Goal: Transaction & Acquisition: Purchase product/service

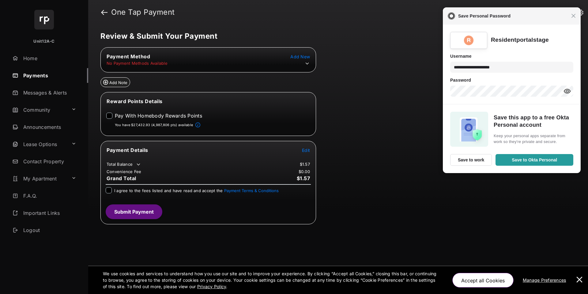
click at [573, 19] on div "Close Save Personal Password" at bounding box center [512, 15] width 138 height 17
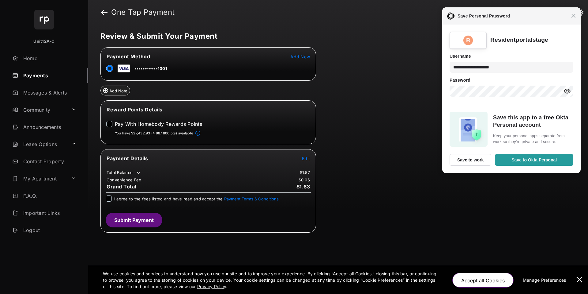
click at [302, 157] on td "Edit" at bounding box center [306, 158] width 9 height 7
click at [304, 159] on span "Edit" at bounding box center [306, 158] width 8 height 5
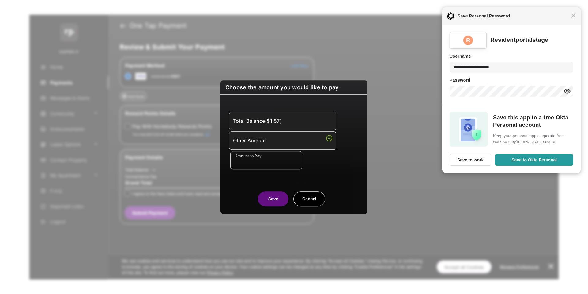
click at [270, 151] on input "Amount to Pay" at bounding box center [266, 160] width 72 height 18
type input "**"
click at [244, 190] on center "Save Cancel" at bounding box center [294, 196] width 132 height 20
click at [266, 195] on button "Save" at bounding box center [273, 198] width 31 height 15
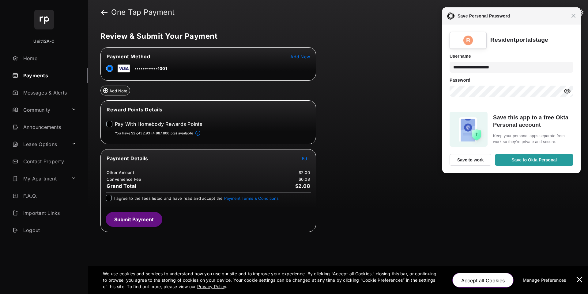
click at [127, 128] on div "Pay With Homebody Rewards Points" at bounding box center [151, 126] width 101 height 10
click at [129, 124] on label "Pay With Homebody Rewards Points" at bounding box center [158, 124] width 87 height 6
click at [112, 216] on button "Submit Payment" at bounding box center [134, 219] width 57 height 15
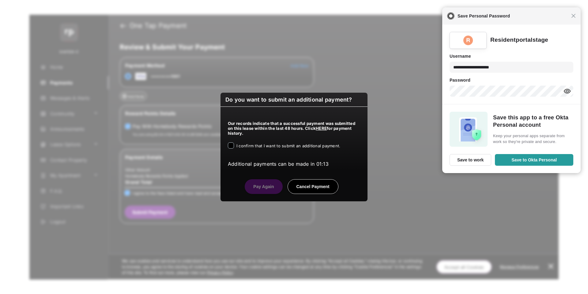
click at [259, 151] on div "Our records indicate that a successful payment was submitted on this lease with…" at bounding box center [294, 137] width 147 height 60
click at [261, 148] on span "I confirm that I want to submit an additional payment." at bounding box center [289, 145] width 104 height 5
click at [573, 17] on span "Close" at bounding box center [573, 15] width 5 height 5
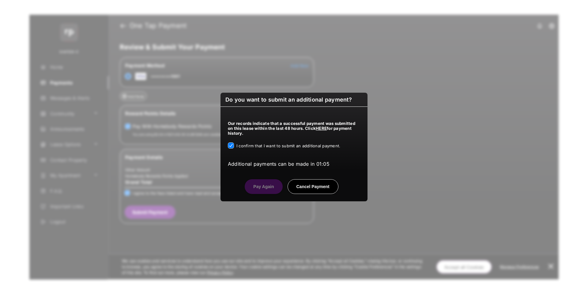
click at [310, 192] on button "Cancel Payment" at bounding box center [313, 186] width 51 height 15
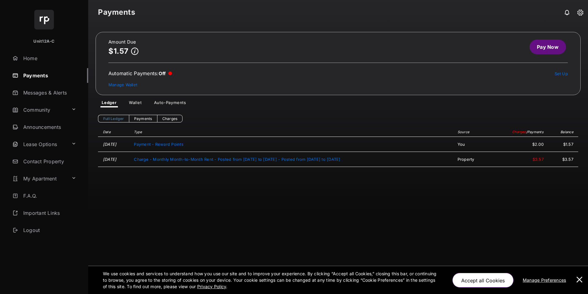
click at [545, 47] on link "Pay Now" at bounding box center [548, 47] width 36 height 15
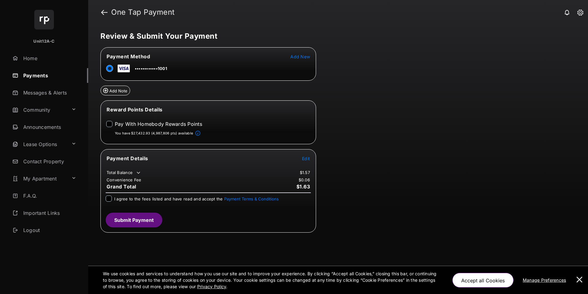
click at [306, 156] on span "Edit" at bounding box center [306, 158] width 8 height 5
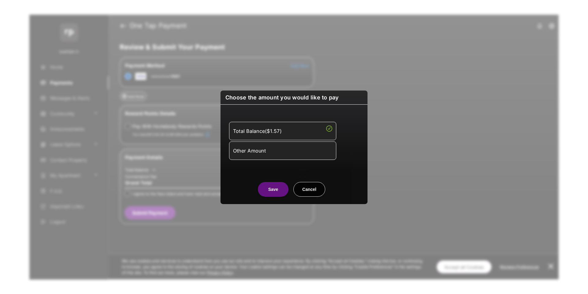
click at [260, 157] on li "Other Amount" at bounding box center [282, 150] width 107 height 18
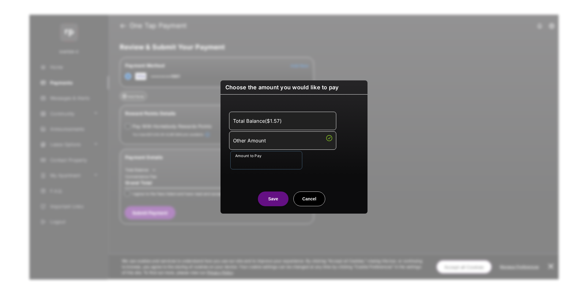
click at [266, 162] on input "Amount to Pay" at bounding box center [266, 160] width 72 height 18
type input "**"
click at [269, 197] on button "Save" at bounding box center [273, 198] width 31 height 15
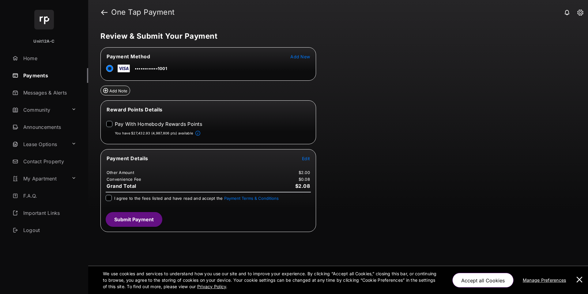
click at [148, 201] on div "I agree to the fees listed and have read and accept the Payment Terms & Conditi…" at bounding box center [196, 198] width 165 height 7
click at [135, 197] on span "I agree to the fees listed and have read and accept the Payment Terms & Conditi…" at bounding box center [196, 198] width 165 height 5
click at [128, 125] on label "Pay With Homebody Rewards Points" at bounding box center [158, 124] width 87 height 6
click at [134, 223] on button "Submit Payment" at bounding box center [134, 219] width 57 height 15
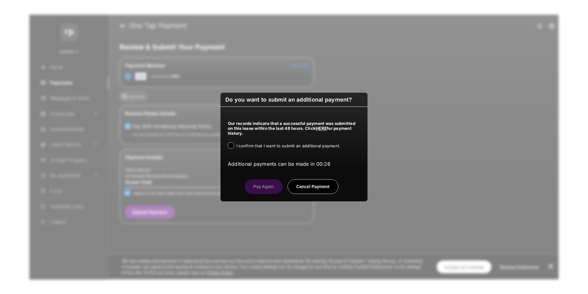
click at [276, 149] on div "I confirm that I want to submit an additional payment." at bounding box center [289, 145] width 104 height 7
click at [275, 147] on span "I confirm that I want to submit an additional payment." at bounding box center [289, 145] width 104 height 5
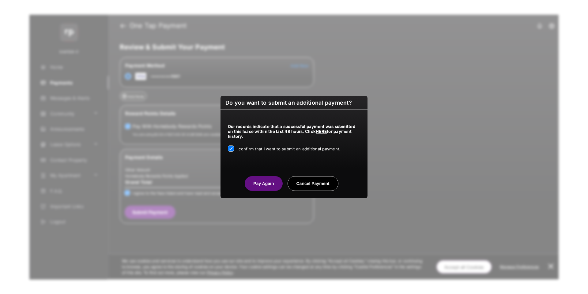
click at [262, 183] on button "Pay Again" at bounding box center [264, 183] width 38 height 15
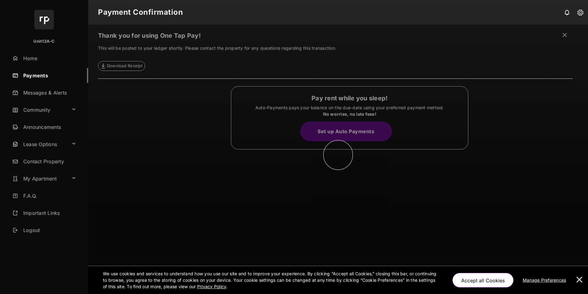
click at [579, 277] on button at bounding box center [580, 280] width 12 height 28
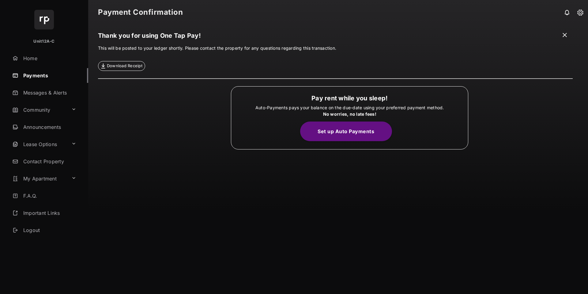
click at [31, 80] on link "Payments" at bounding box center [49, 75] width 78 height 15
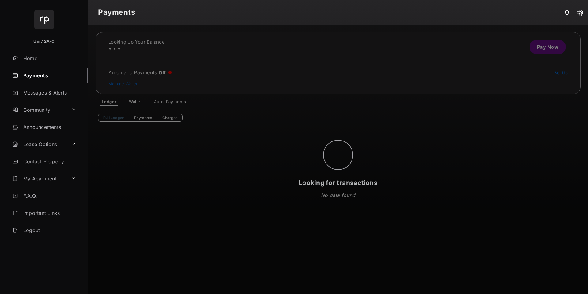
click at [559, 57] on div "Looking for transactions" at bounding box center [338, 159] width 500 height 269
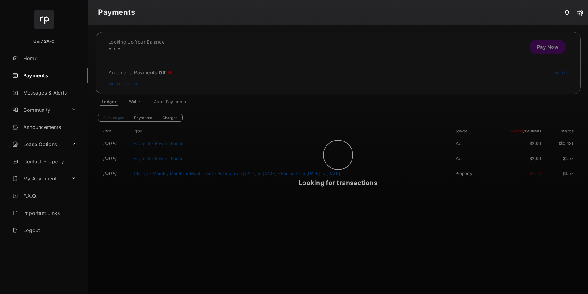
click at [535, 49] on div "Looking for transactions" at bounding box center [338, 159] width 500 height 269
click at [540, 47] on div "Looking for transactions" at bounding box center [338, 159] width 500 height 269
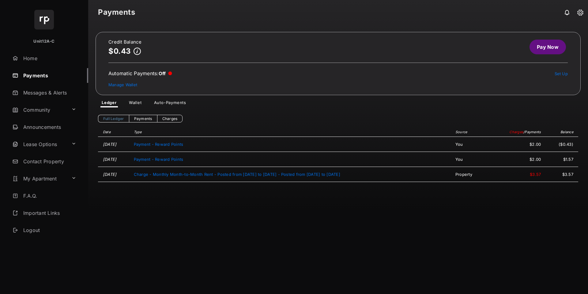
click at [547, 50] on link "Pay Now" at bounding box center [548, 47] width 36 height 15
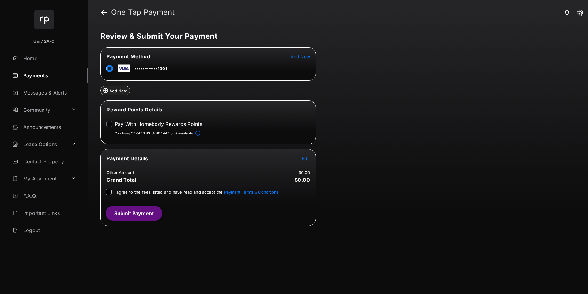
click at [303, 158] on span "Edit" at bounding box center [306, 158] width 8 height 5
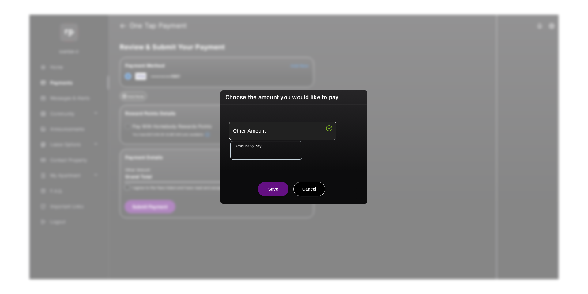
click at [260, 149] on input "Amount to Pay" at bounding box center [266, 150] width 72 height 18
type input "**"
click at [270, 192] on button "Save" at bounding box center [273, 188] width 31 height 15
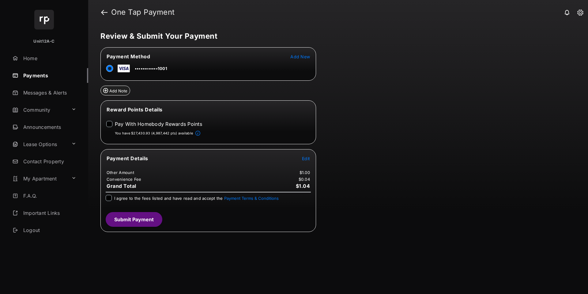
click at [195, 199] on span "I agree to the fees listed and have read and accept the Payment Terms & Conditi…" at bounding box center [196, 198] width 165 height 5
click at [149, 128] on div "Pay With Homebody Rewards Points" at bounding box center [151, 126] width 101 height 10
click at [151, 124] on label "Pay With Homebody Rewards Points" at bounding box center [158, 124] width 87 height 6
click at [280, 112] on span "Edit Reward Points" at bounding box center [290, 109] width 39 height 5
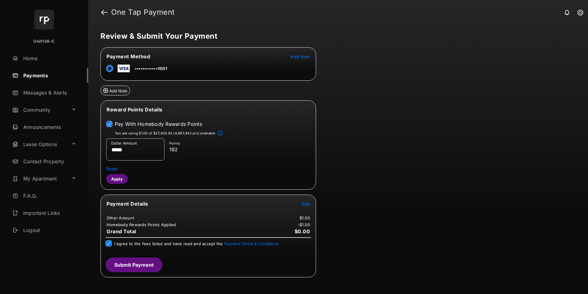
drag, startPoint x: 122, startPoint y: 179, endPoint x: 119, endPoint y: 170, distance: 9.0
click at [119, 170] on div "Dollar Amount ***** Points 182 Reset Apply" at bounding box center [208, 160] width 204 height 45
click at [128, 259] on button "Submit Payment" at bounding box center [134, 264] width 57 height 15
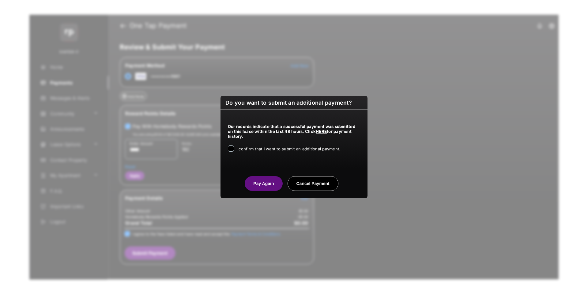
click at [274, 146] on span "I confirm that I want to submit an additional payment." at bounding box center [289, 148] width 104 height 5
click at [267, 186] on button "Pay Again" at bounding box center [264, 183] width 38 height 15
